Goal: Task Accomplishment & Management: Complete application form

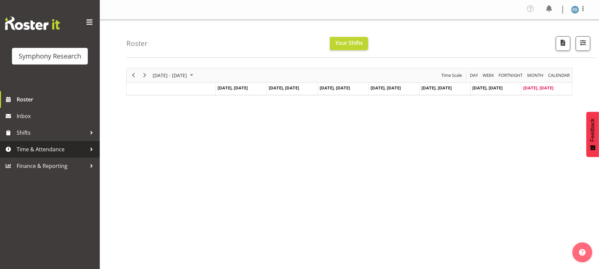
click at [57, 150] on span "Time & Attendance" at bounding box center [52, 149] width 70 height 10
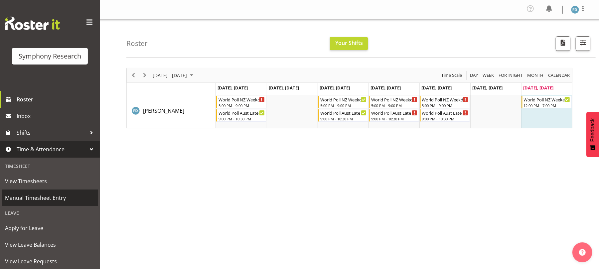
click at [55, 197] on span "Manual Timesheet Entry" at bounding box center [50, 198] width 90 height 10
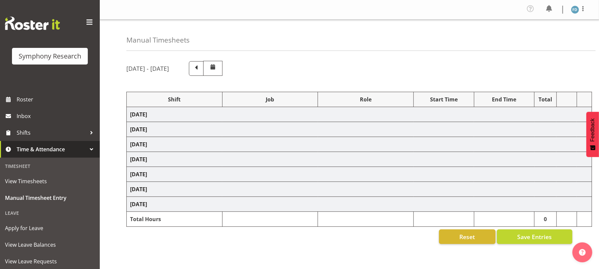
select select "41604"
select select "10527"
select select "47"
select select "56692"
select select "10499"
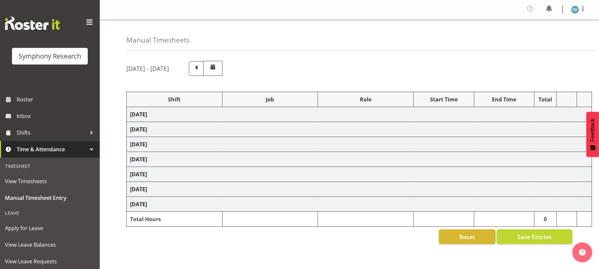
select select "47"
select select "56692"
select select "10499"
select select "47"
select select "56692"
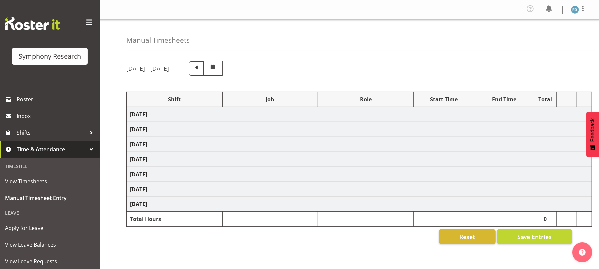
select select "10499"
select select "47"
select select "56692"
select select "10499"
select select "47"
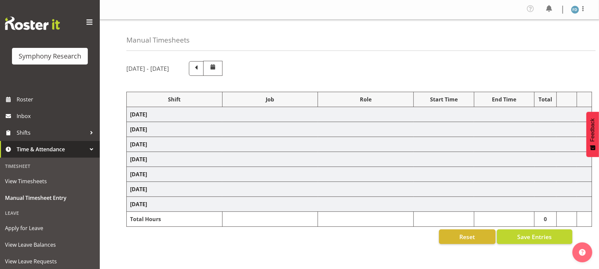
select select "81298"
select select "10587"
select select "81298"
select select "10587"
select select "47"
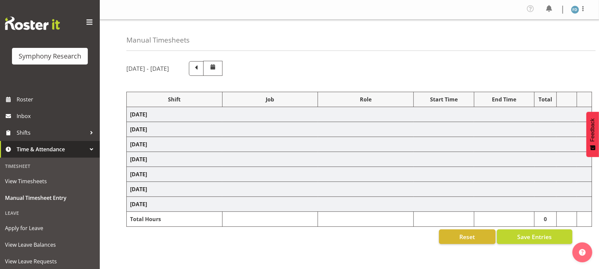
select select "56692"
select select "10499"
select select "47"
select select "56692"
select select "10499"
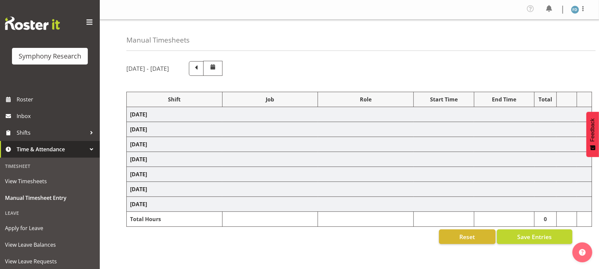
select select "47"
select select "56692"
select select "10499"
select select "47"
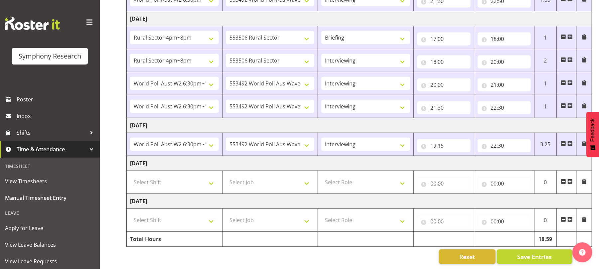
scroll to position [285, 0]
click at [212, 218] on select "Select Shift !!Weekend Residential (Roster IT Shift Label) *Business 9/10am ~ 4…" at bounding box center [174, 220] width 89 height 13
select select "81299"
click at [130, 214] on select "Select Shift !!Weekend Residential (Roster IT Shift Label) *Business 9/10am ~ 4…" at bounding box center [174, 220] width 89 height 13
click at [308, 217] on select "Select Job 550060 IF Admin 553492 World Poll Aus Wave 2 Main 2025 553493 World …" at bounding box center [270, 220] width 89 height 13
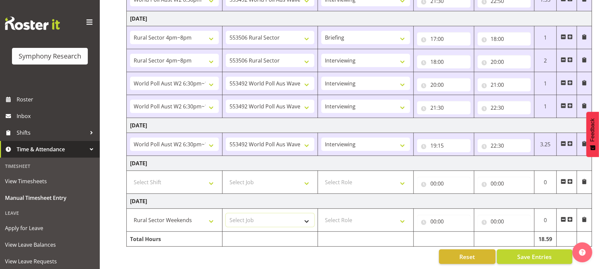
select select "10587"
click at [226, 214] on select "Select Job 550060 IF Admin 553492 World Poll Aus Wave 2 Main 2025 553493 World …" at bounding box center [270, 220] width 89 height 13
click at [404, 219] on select "Select Role Briefing Interviewing" at bounding box center [365, 220] width 89 height 13
select select "47"
click at [321, 214] on select "Select Role Briefing Interviewing" at bounding box center [365, 220] width 89 height 13
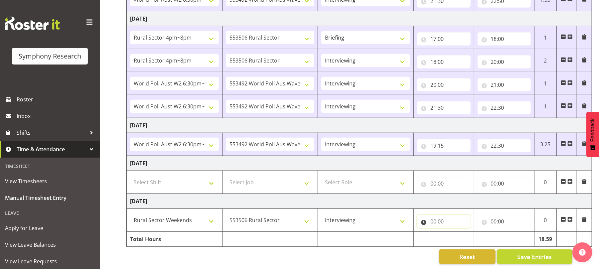
click at [433, 217] on input "00:00" at bounding box center [444, 221] width 54 height 13
click at [461, 236] on select "00 01 02 03 04 05 06 07 08 09 10 11 12 13 14 15 16 17 18 19 20 21 22 23" at bounding box center [462, 238] width 15 height 13
select select "14"
click at [455, 232] on select "00 01 02 03 04 05 06 07 08 09 10 11 12 13 14 15 16 17 18 19 20 21 22 23" at bounding box center [462, 238] width 15 height 13
type input "14:00"
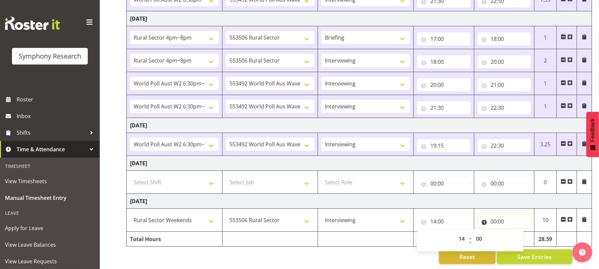
click at [492, 218] on input "00:00" at bounding box center [505, 221] width 54 height 13
click at [522, 234] on select "00 01 02 03 04 05 06 07 08 09 10 11 12 13 14 15 16 17 18 19 20 21 22 23" at bounding box center [523, 238] width 15 height 13
select select "15"
click at [516, 232] on select "00 01 02 03 04 05 06 07 08 09 10 11 12 13 14 15 16 17 18 19 20 21 22 23" at bounding box center [523, 238] width 15 height 13
type input "15:00"
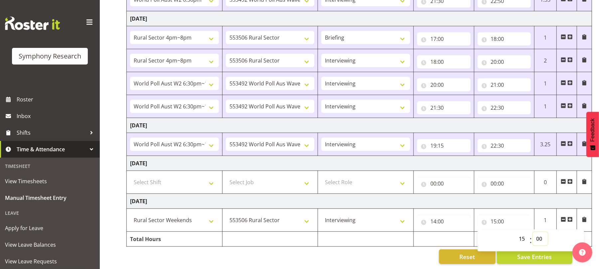
click at [539, 234] on select "00 01 02 03 04 05 06 07 08 09 10 11 12 13 14 15 16 17 18 19 20 21 22 23 24 25 2…" at bounding box center [540, 238] width 15 height 13
select select "50"
click at [533, 232] on select "00 01 02 03 04 05 06 07 08 09 10 11 12 13 14 15 16 17 18 19 20 21 22 23 24 25 2…" at bounding box center [540, 238] width 15 height 13
type input "15:50"
click at [522, 253] on span "Save Entries" at bounding box center [534, 256] width 35 height 9
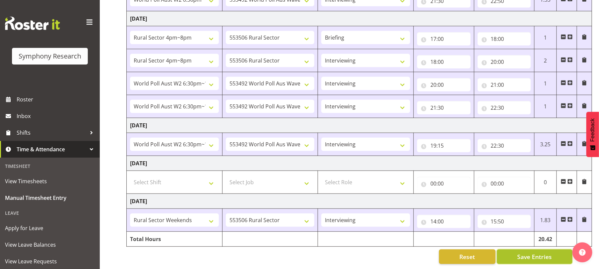
click at [527, 254] on span "Save Entries" at bounding box center [534, 256] width 35 height 9
click at [522, 249] on button "Save Entries" at bounding box center [535, 256] width 76 height 15
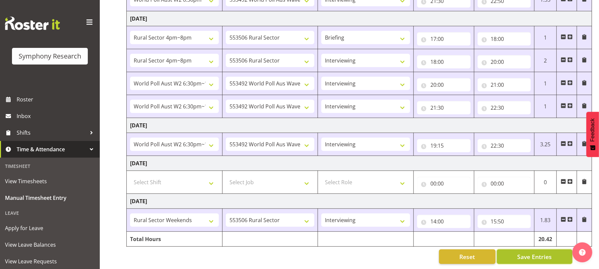
click at [522, 249] on button "Save Entries" at bounding box center [535, 256] width 76 height 15
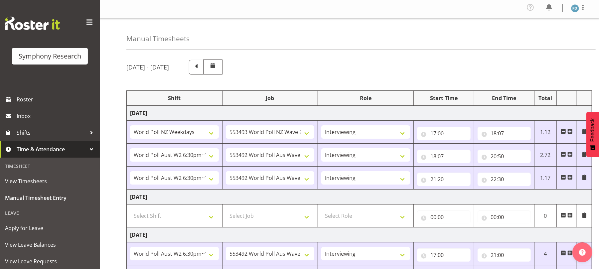
scroll to position [0, 0]
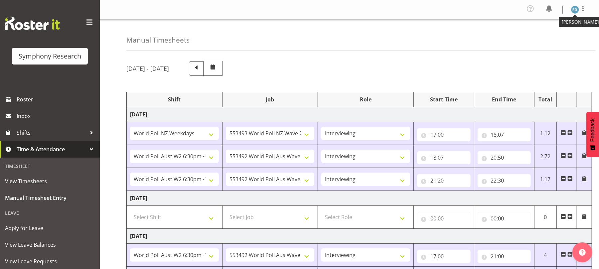
click at [576, 10] on img at bounding box center [575, 10] width 8 height 8
click at [547, 35] on link "Log Out" at bounding box center [555, 37] width 64 height 12
